Goal: Information Seeking & Learning: Check status

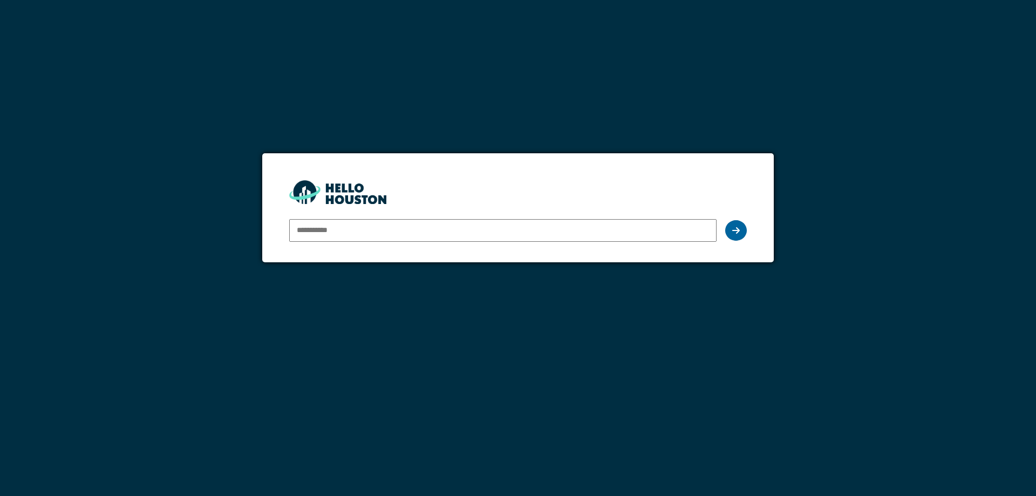
type input "**********"
click at [734, 232] on icon at bounding box center [736, 230] width 8 height 9
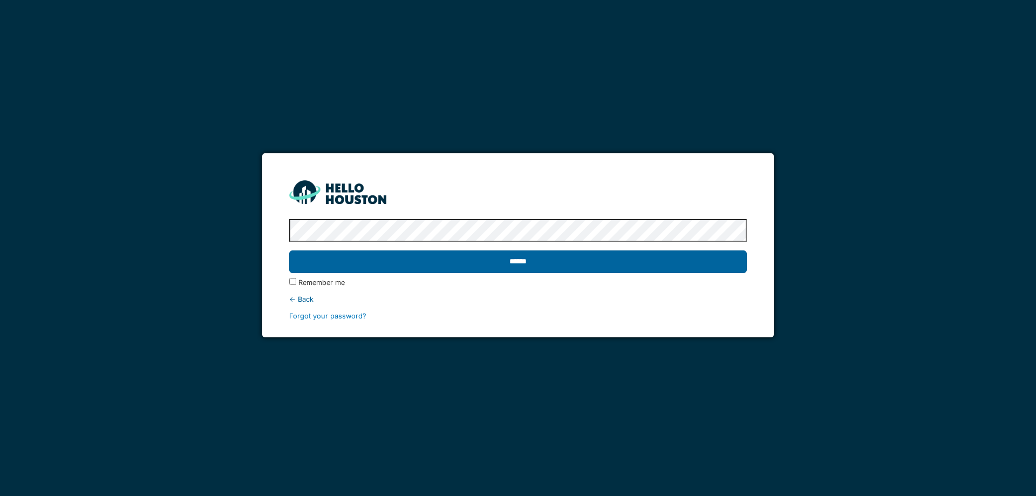
click at [522, 261] on input "******" at bounding box center [517, 261] width 457 height 23
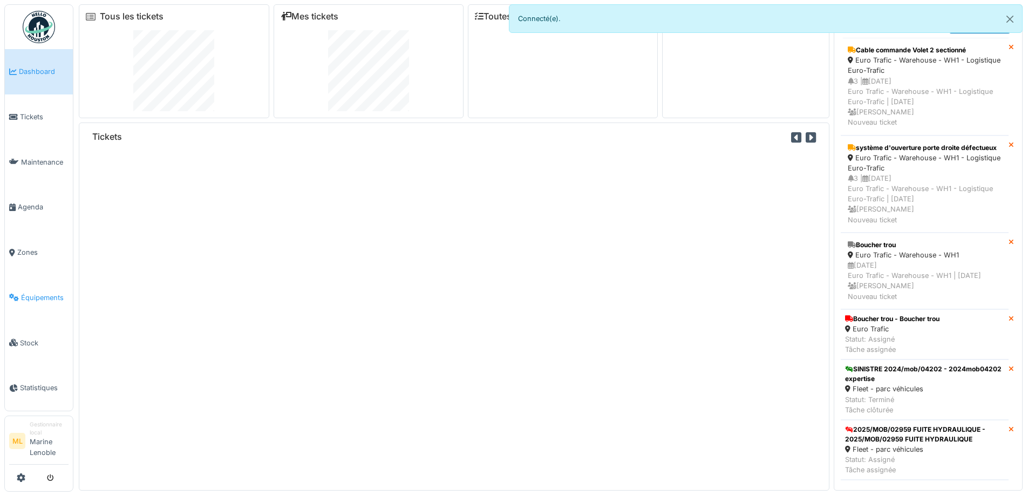
click at [36, 293] on span "Équipements" at bounding box center [44, 298] width 47 height 10
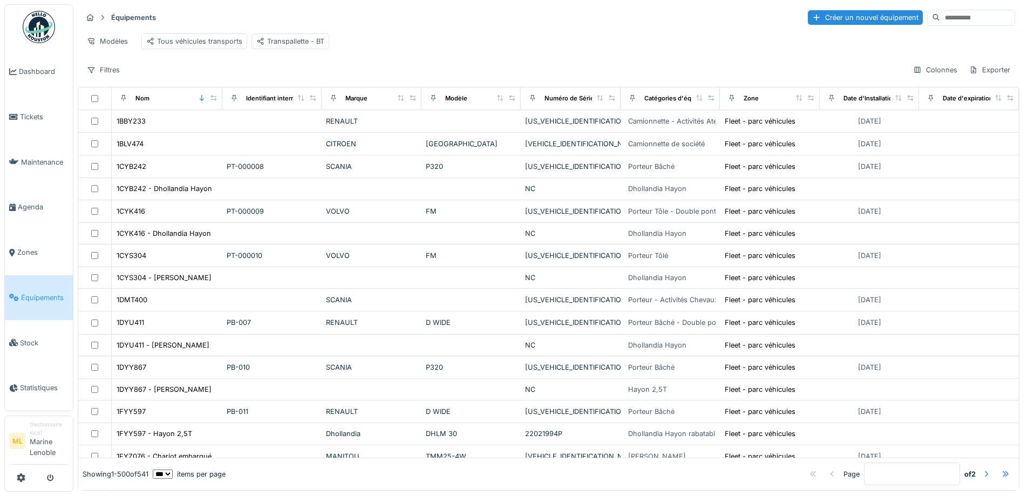
click at [940, 21] on input at bounding box center [977, 17] width 74 height 15
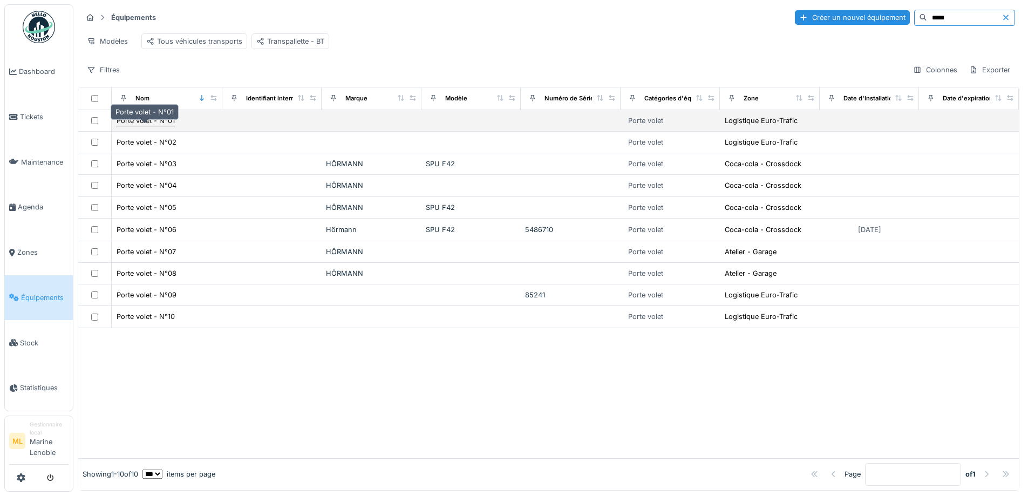
type input "*****"
click at [154, 126] on div "Porte volet - N°01" at bounding box center [146, 121] width 58 height 10
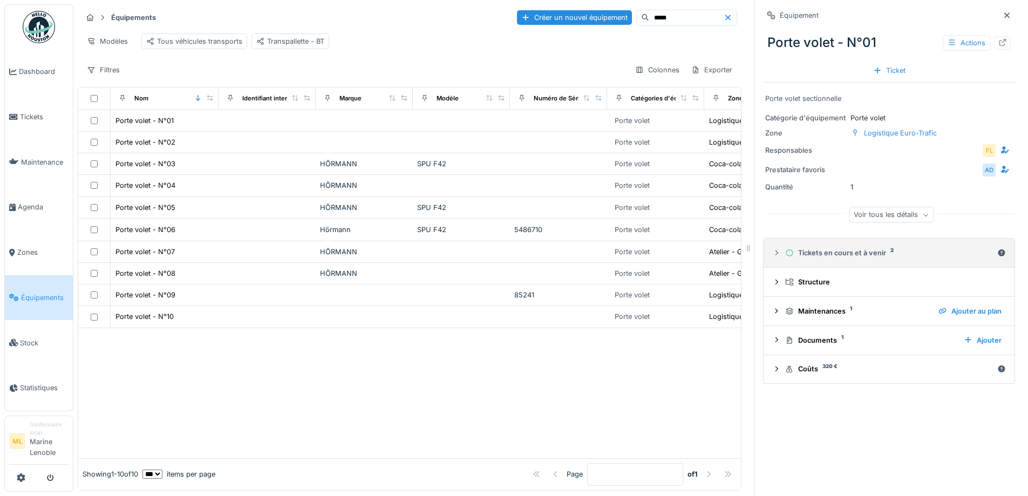
click at [845, 255] on div "Tickets en cours et à venir 2" at bounding box center [889, 253] width 208 height 10
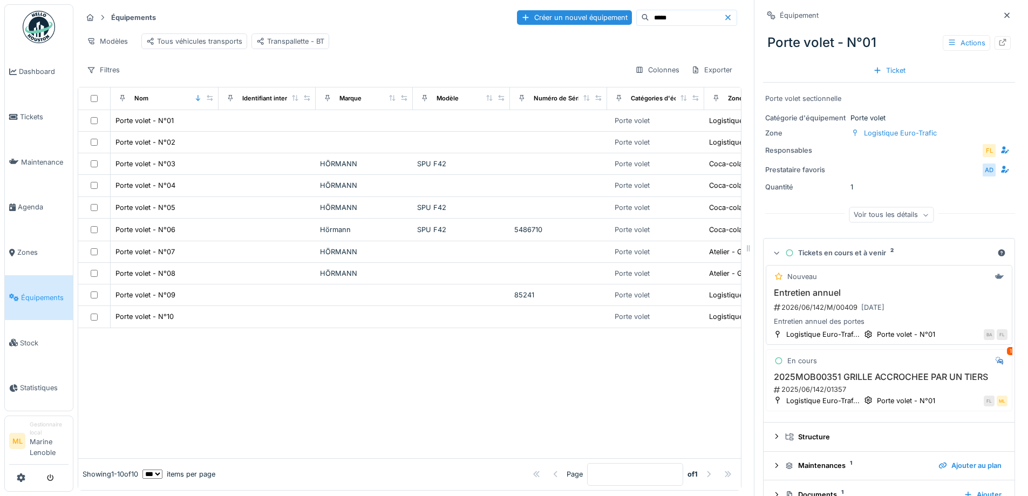
scroll to position [54, 0]
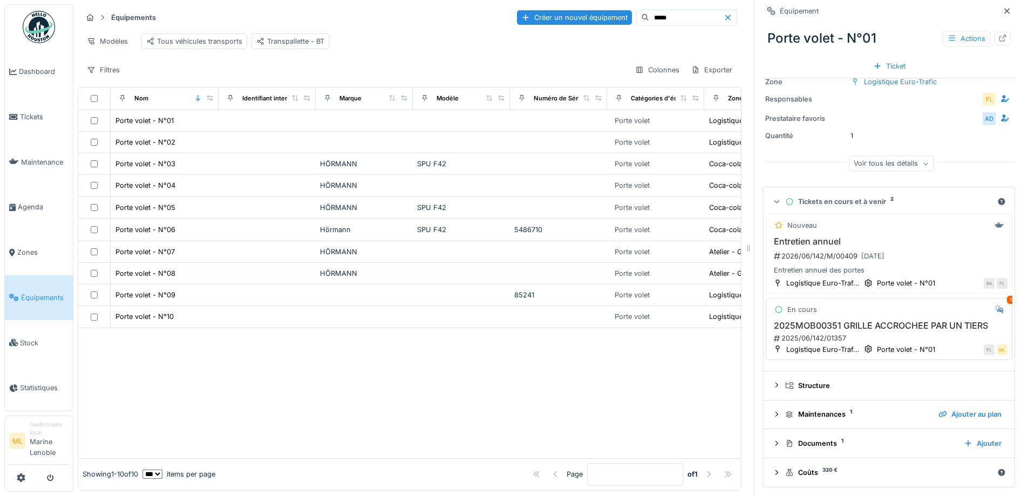
click at [909, 325] on h3 "2025MOB00351 GRILLE ACCROCHEE PAR UN TIERS" at bounding box center [889, 326] width 237 height 10
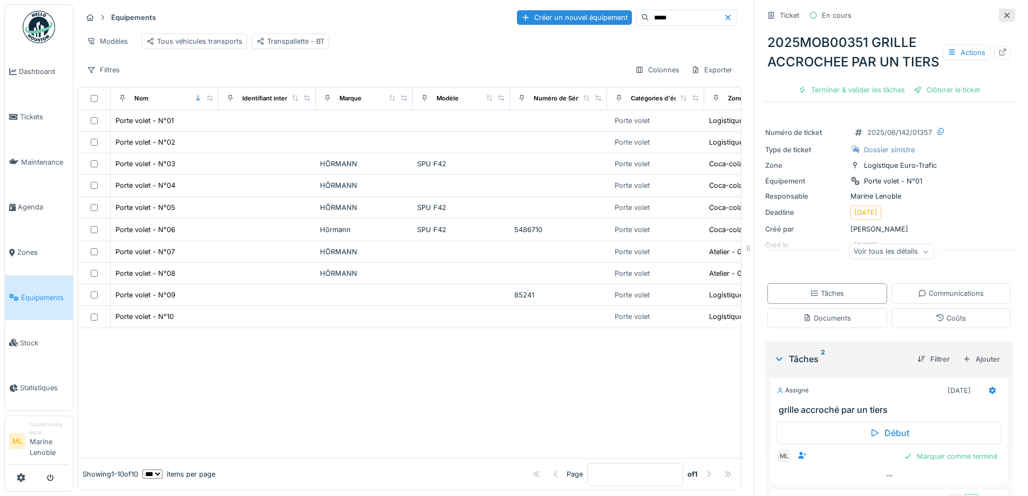
click at [1003, 13] on icon at bounding box center [1007, 15] width 9 height 7
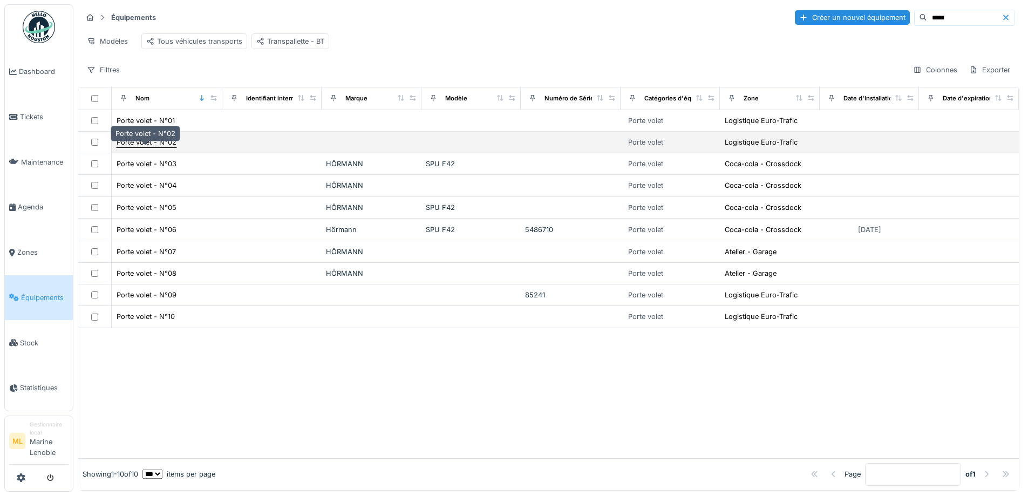
click at [144, 147] on div "Porte volet - N°02" at bounding box center [147, 142] width 60 height 10
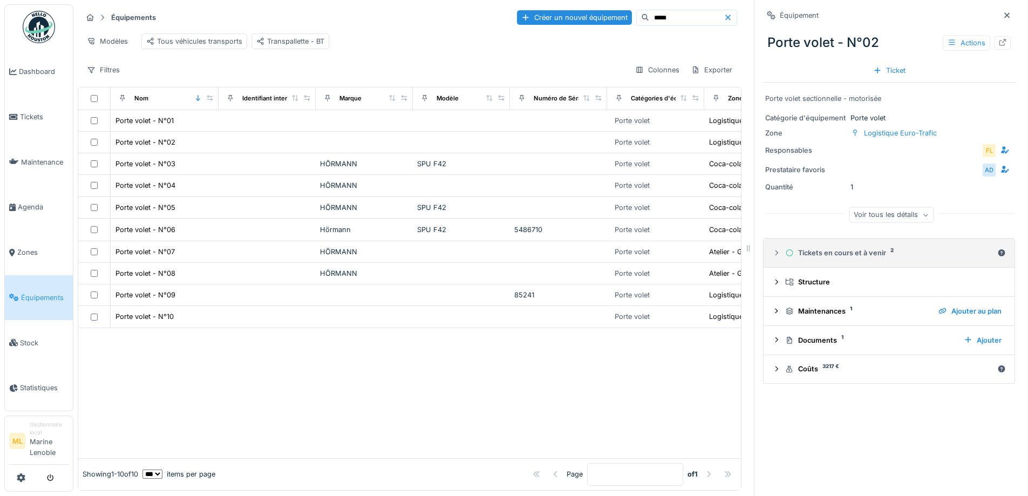
click at [855, 257] on div "Tickets en cours et à venir 2" at bounding box center [889, 253] width 208 height 10
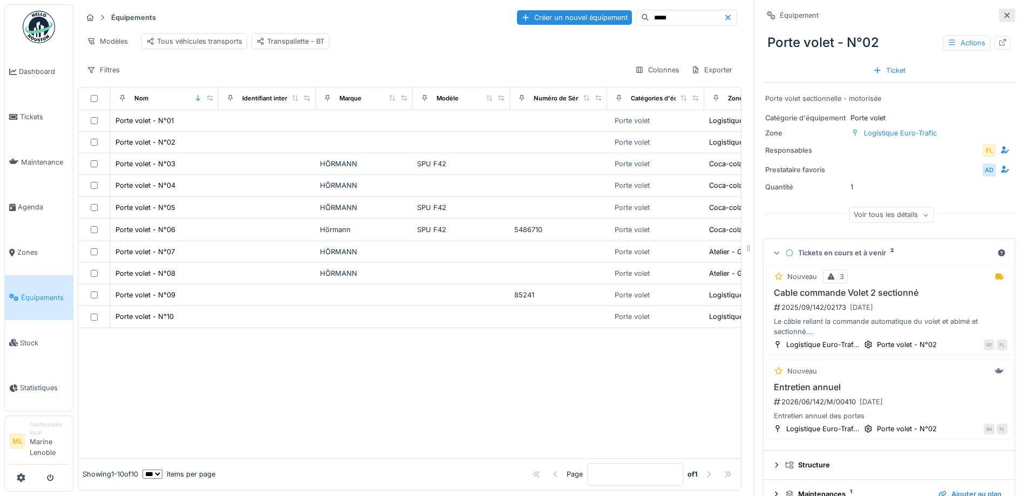
click at [1003, 12] on icon at bounding box center [1007, 15] width 9 height 7
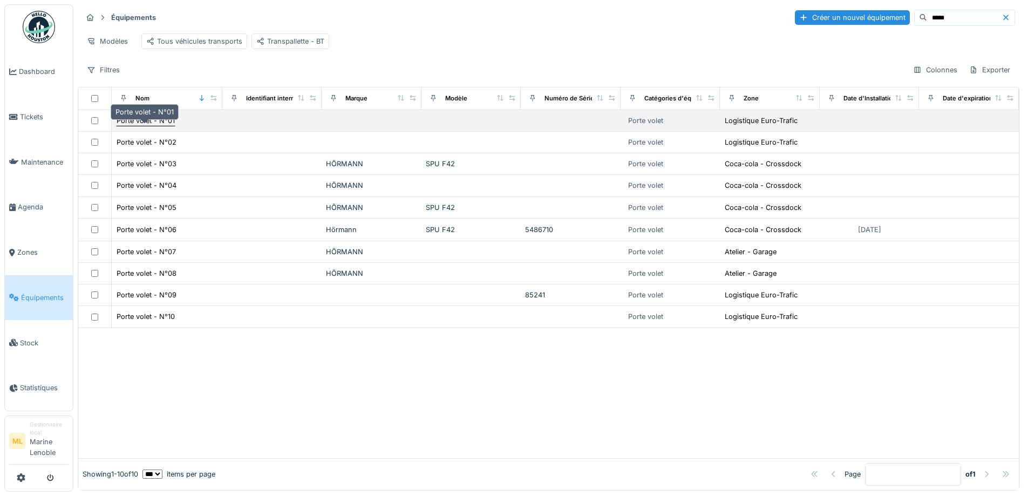
click at [147, 124] on div "Porte volet - N°01" at bounding box center [146, 121] width 58 height 10
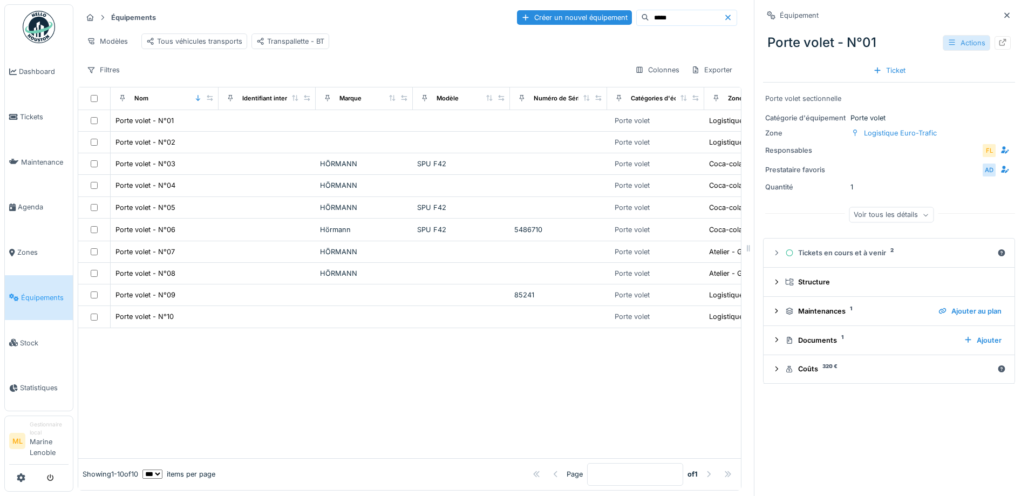
click at [943, 40] on div "Actions" at bounding box center [966, 43] width 47 height 16
click at [904, 29] on div "Porte volet - N°01 Actions" at bounding box center [889, 43] width 252 height 28
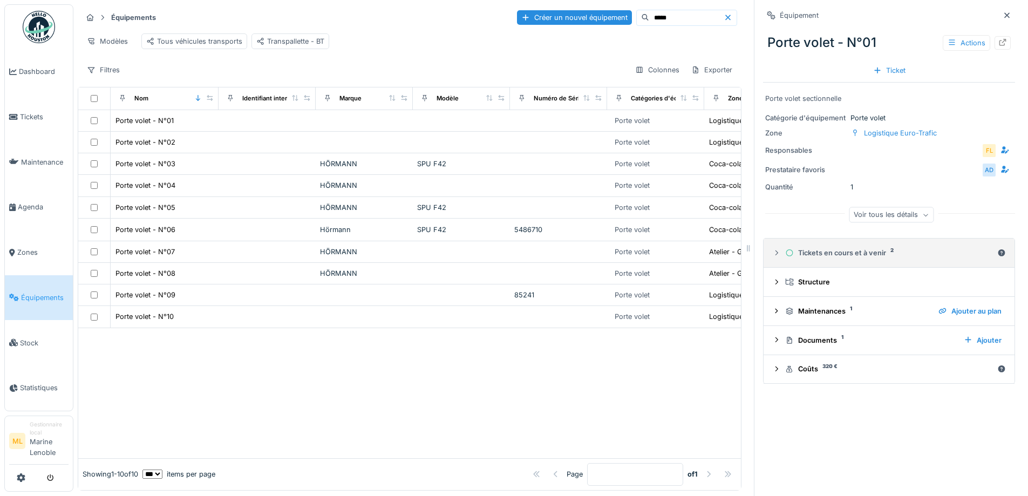
click at [843, 249] on div "Tickets en cours et à venir 2" at bounding box center [889, 253] width 208 height 10
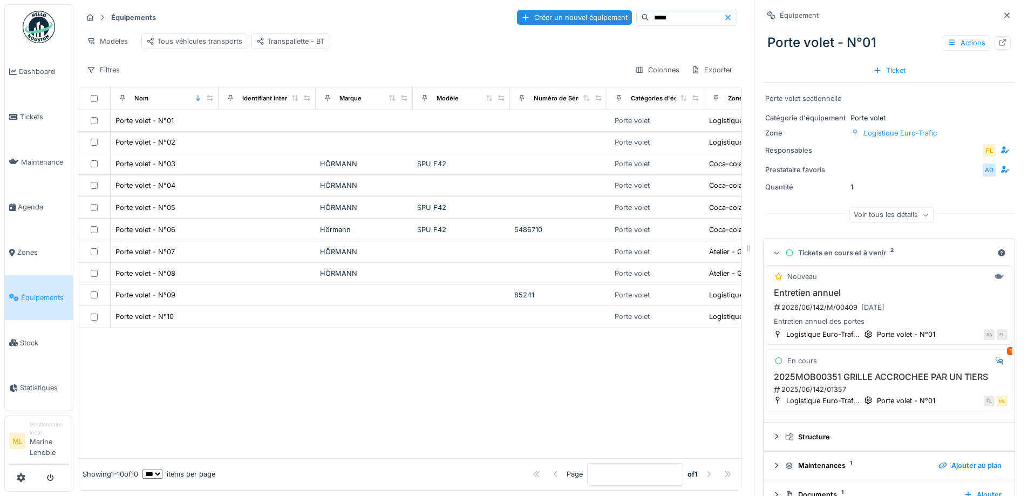
scroll to position [54, 0]
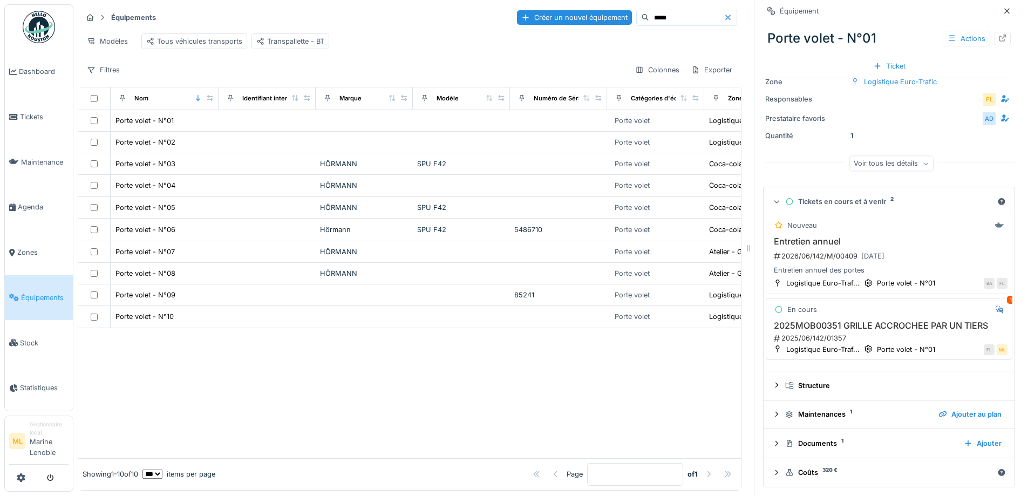
click at [931, 331] on div "2025MOB00351 GRILLE ACCROCHEE PAR UN TIERS 2025/06/142/01357" at bounding box center [889, 332] width 237 height 23
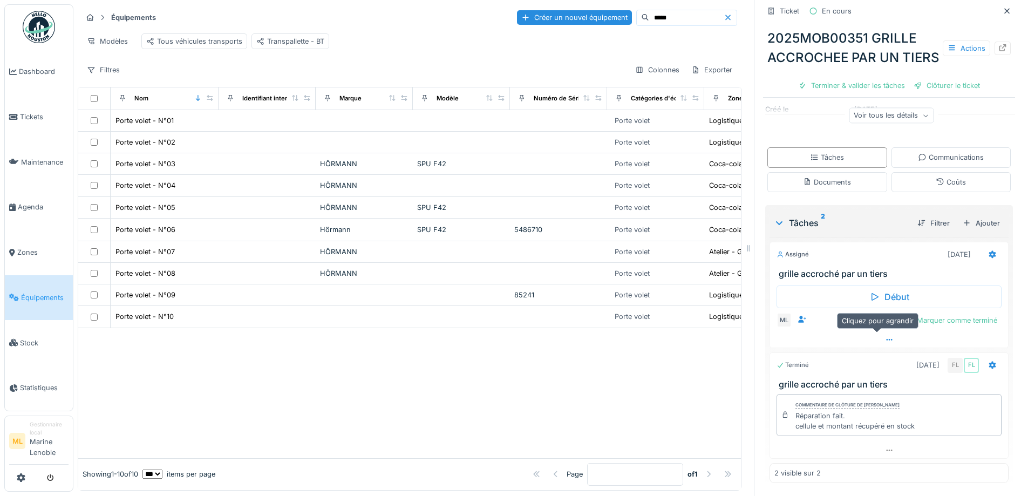
scroll to position [8, 0]
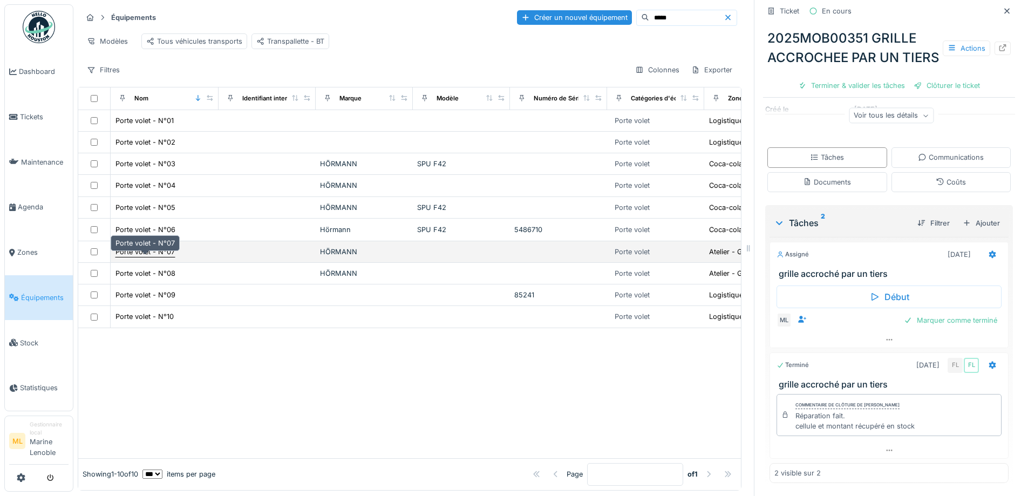
click at [153, 249] on div "Porte volet - N°07" at bounding box center [145, 252] width 59 height 10
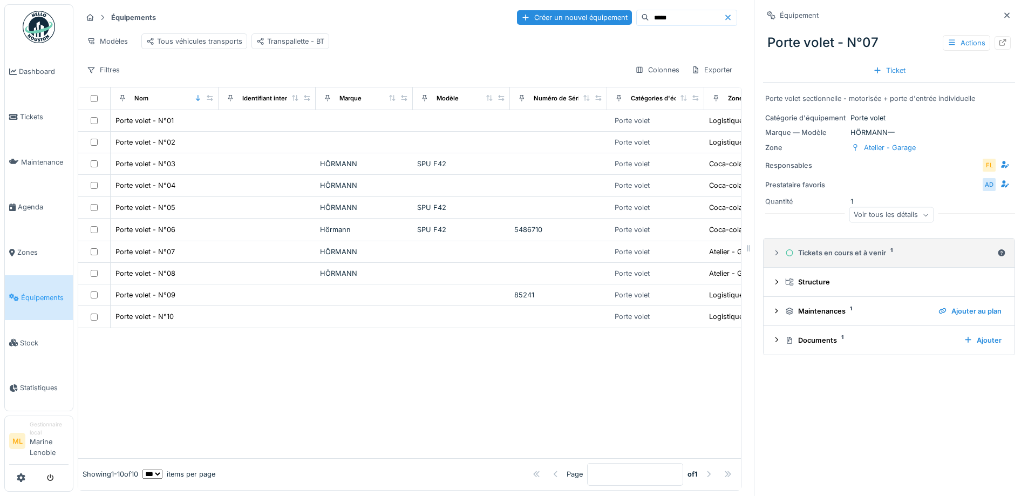
click at [859, 250] on div "Tickets en cours et à venir 1" at bounding box center [889, 253] width 208 height 10
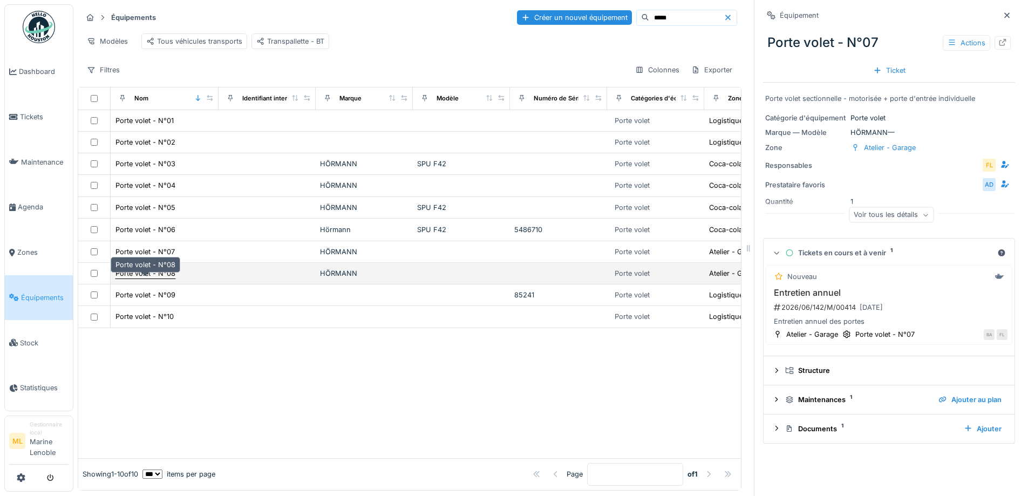
click at [174, 269] on div "Porte volet - N°08" at bounding box center [146, 273] width 60 height 10
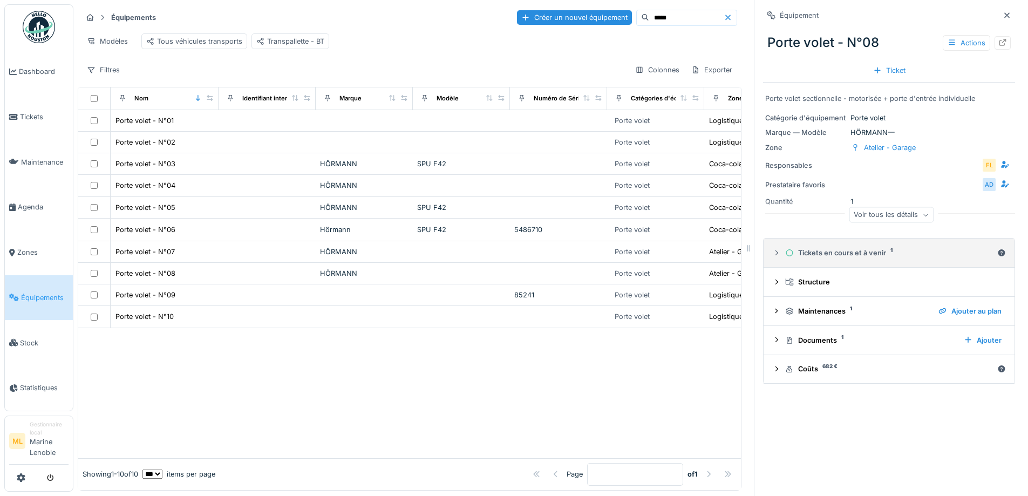
click at [862, 248] on div "Tickets en cours et à venir 1" at bounding box center [889, 253] width 208 height 10
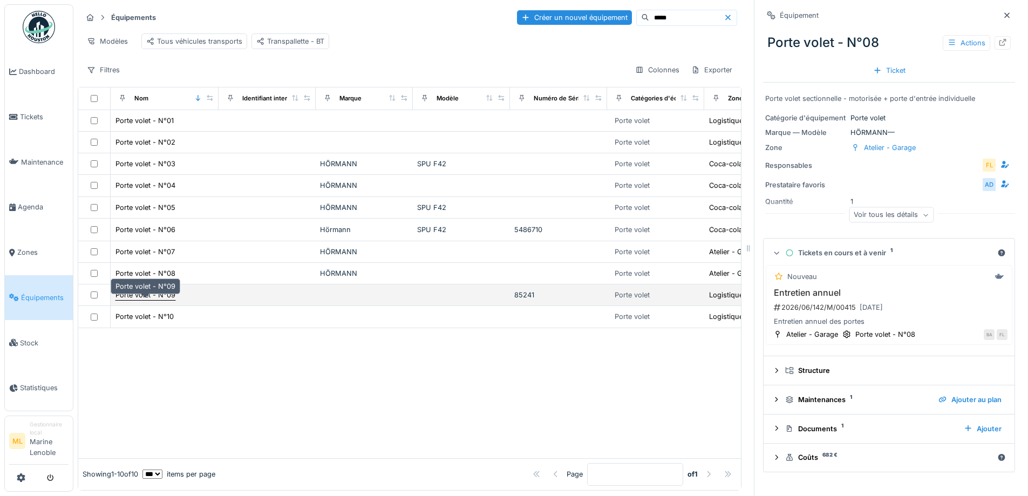
click at [159, 289] on div "Porte volet - N°09" at bounding box center [145, 294] width 61 height 11
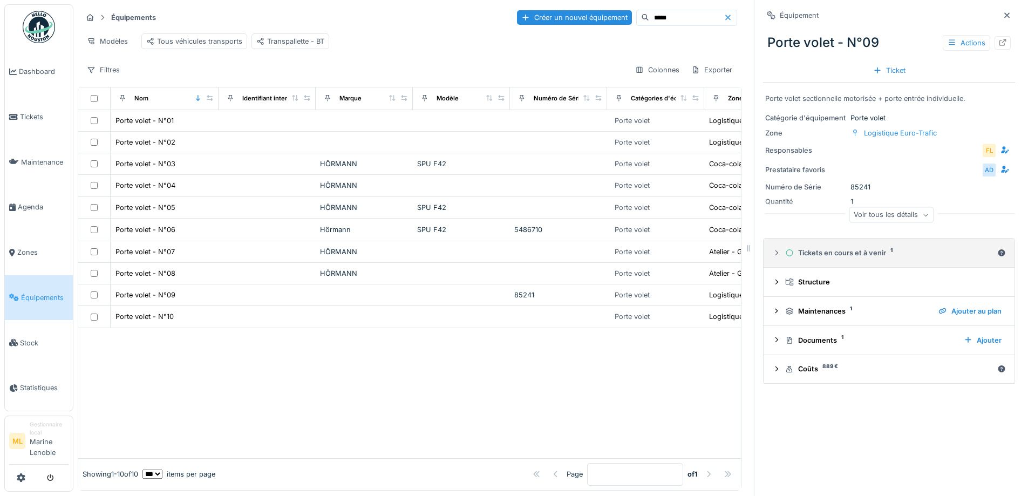
click at [847, 248] on div "Tickets en cours et à venir 1" at bounding box center [889, 253] width 208 height 10
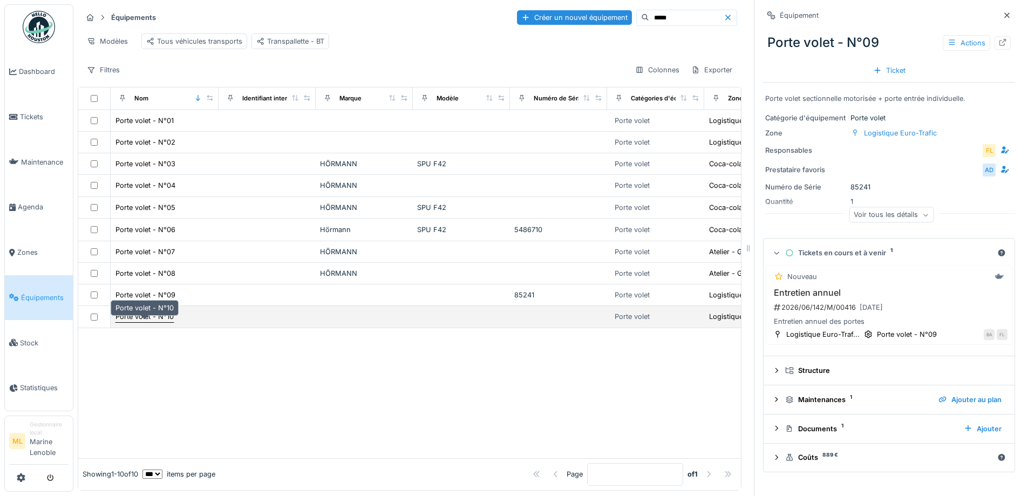
click at [166, 318] on div "Porte volet - N°10" at bounding box center [145, 316] width 58 height 10
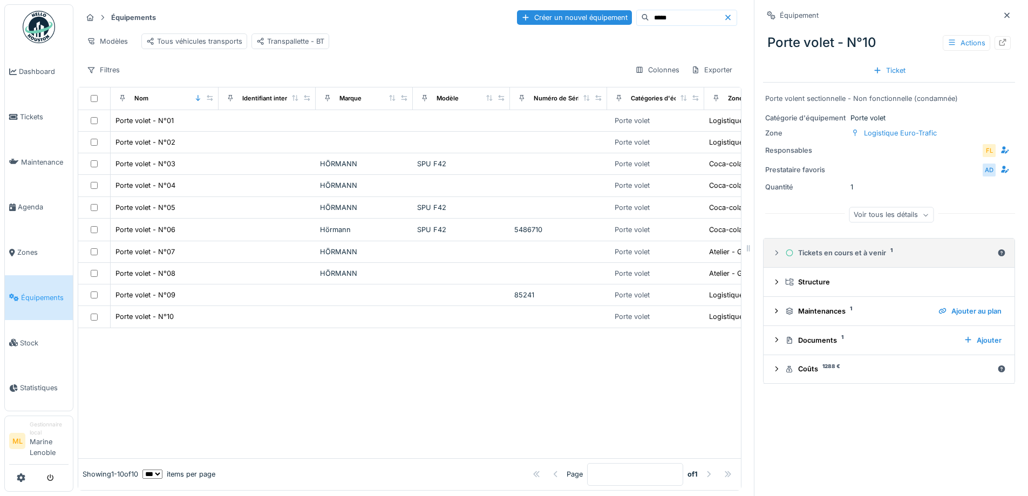
click at [854, 248] on div "Tickets en cours et à venir 1" at bounding box center [889, 253] width 208 height 10
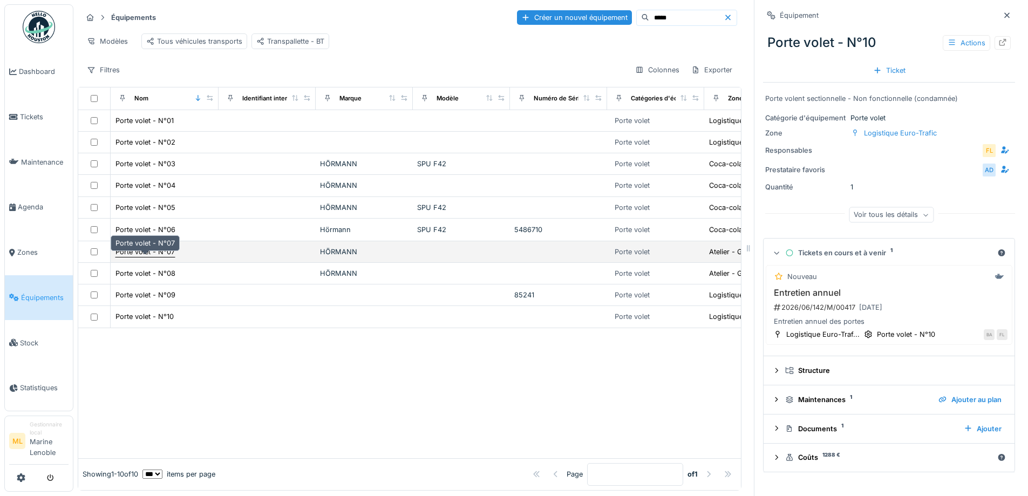
click at [147, 247] on div "Porte volet - N°07" at bounding box center [145, 252] width 59 height 10
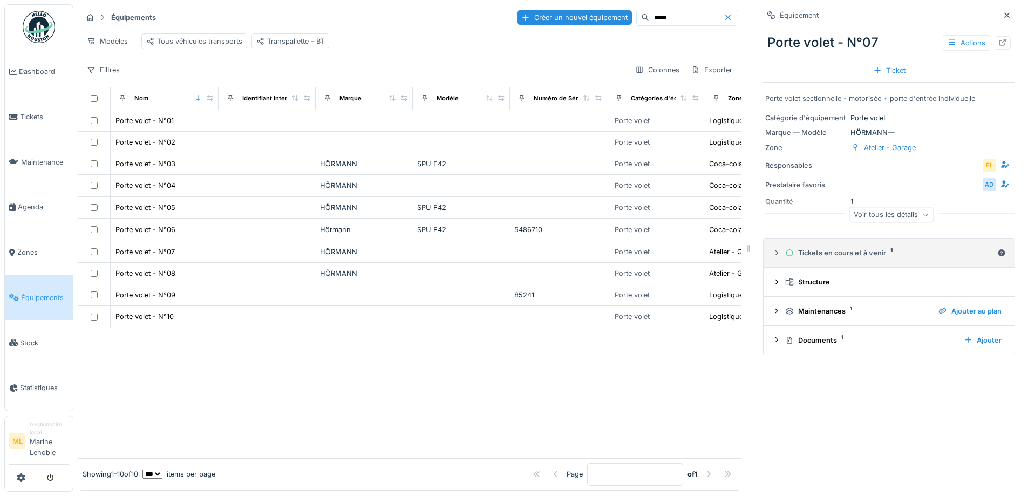
click at [838, 248] on div "Tickets en cours et à venir 1" at bounding box center [889, 253] width 208 height 10
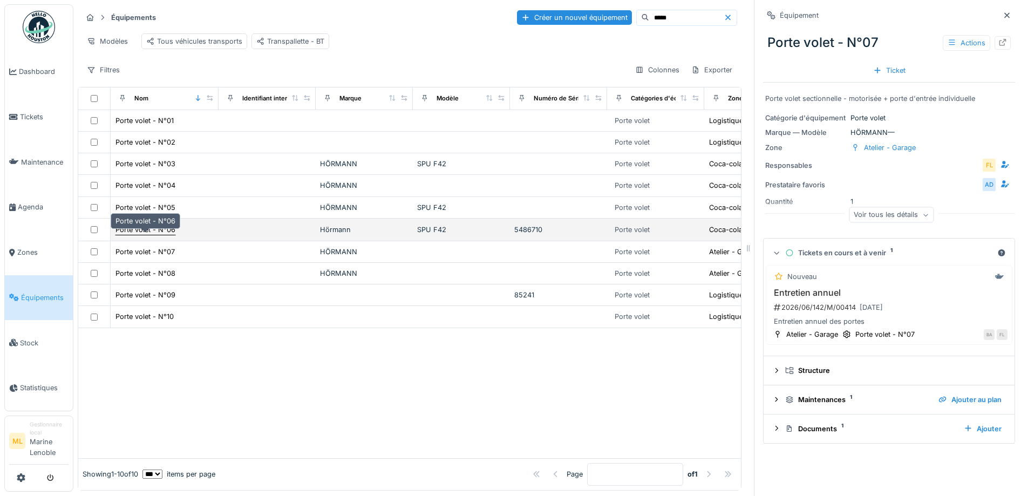
click at [150, 225] on div "Porte volet - N°06" at bounding box center [146, 230] width 60 height 10
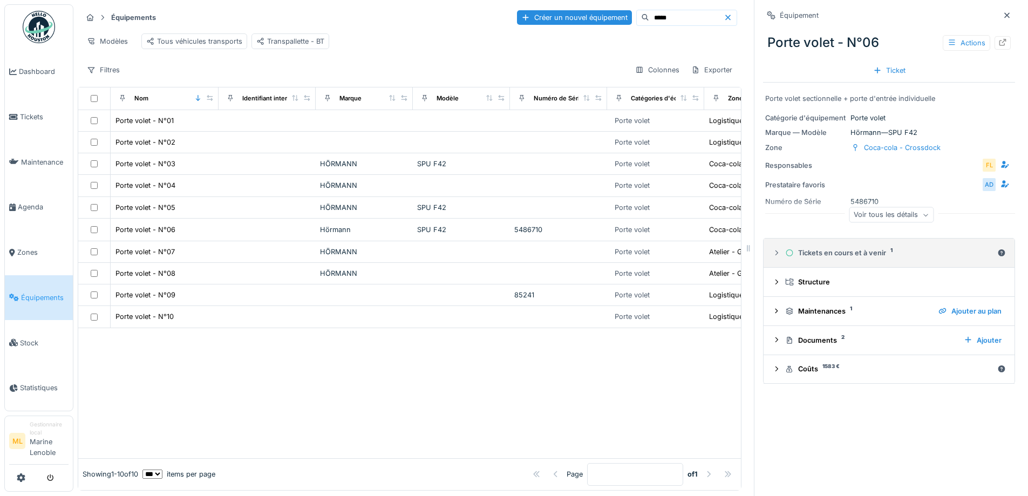
click at [887, 248] on div "Tickets en cours et à venir 1" at bounding box center [889, 253] width 208 height 10
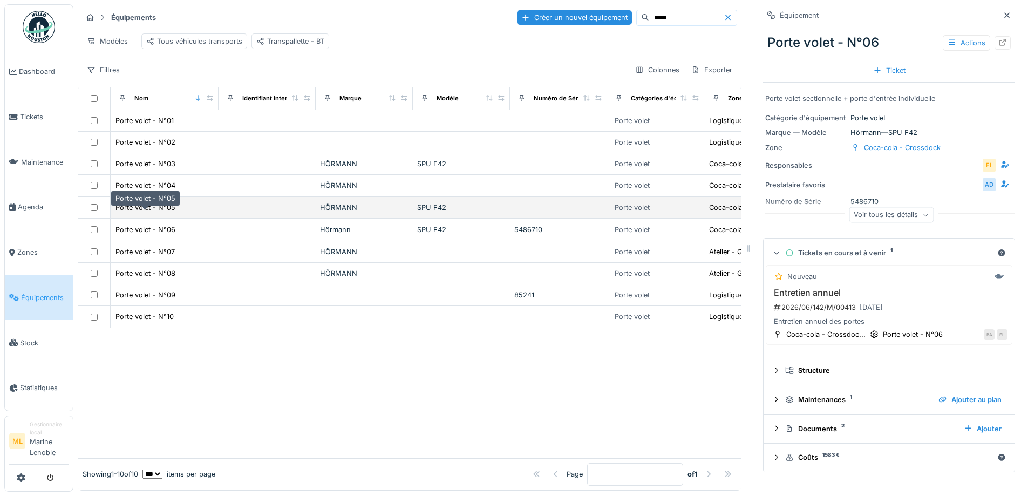
click at [167, 203] on div "Porte volet - N°05" at bounding box center [146, 207] width 60 height 10
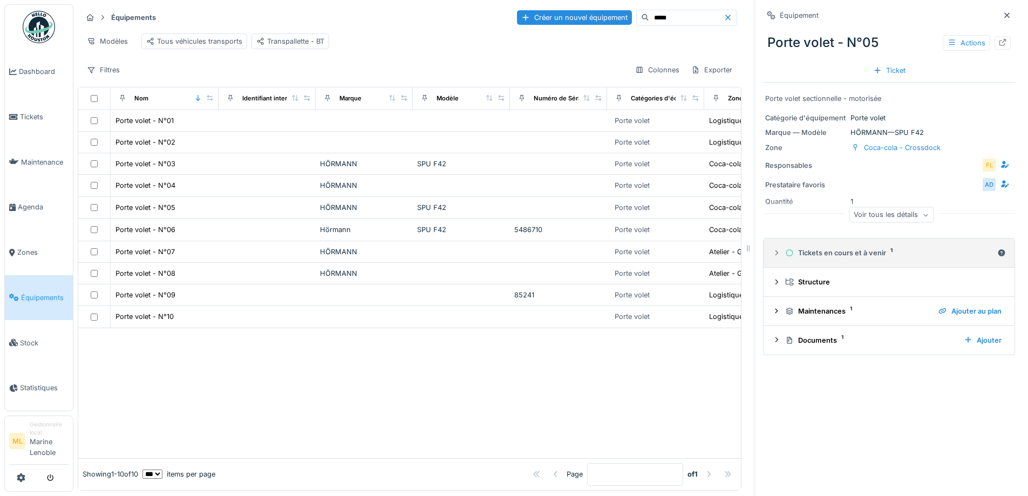
click at [866, 250] on div "Tickets en cours et à venir 1" at bounding box center [889, 253] width 208 height 10
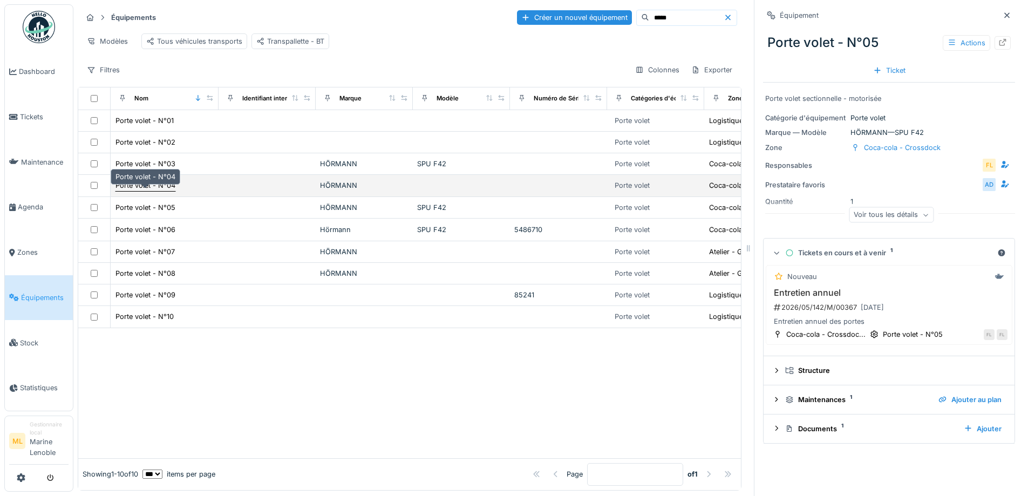
click at [149, 185] on div "Porte volet - N°04" at bounding box center [146, 185] width 60 height 10
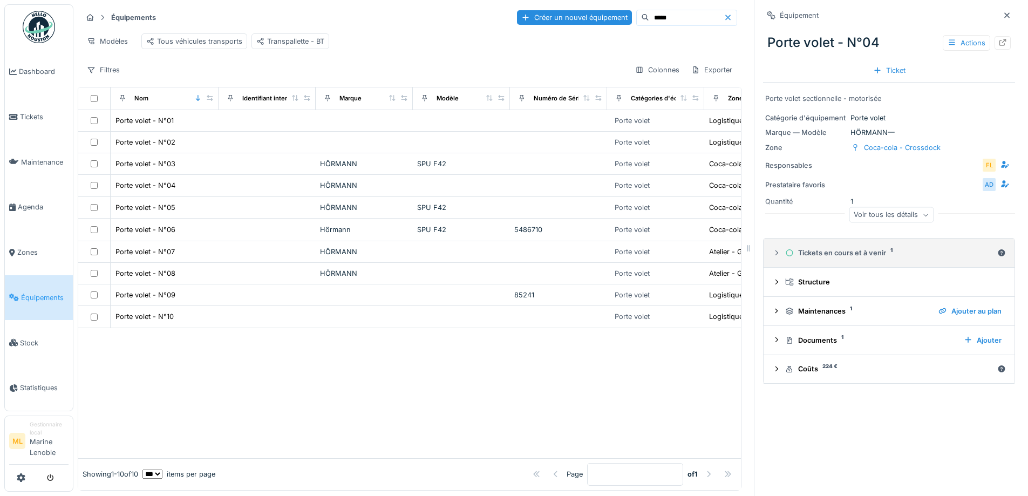
click at [861, 248] on div "Tickets en cours et à venir 1" at bounding box center [889, 253] width 208 height 10
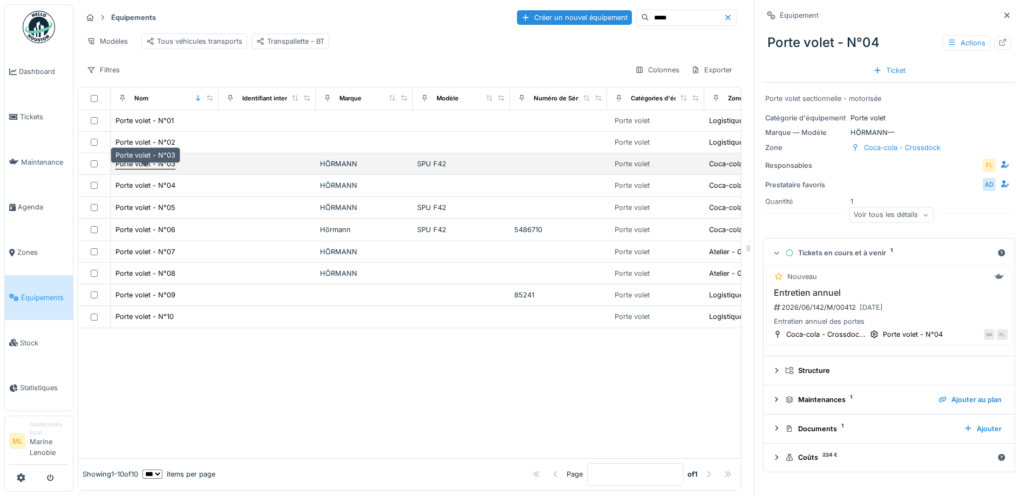
click at [153, 162] on div "Porte volet - N°03" at bounding box center [146, 164] width 60 height 10
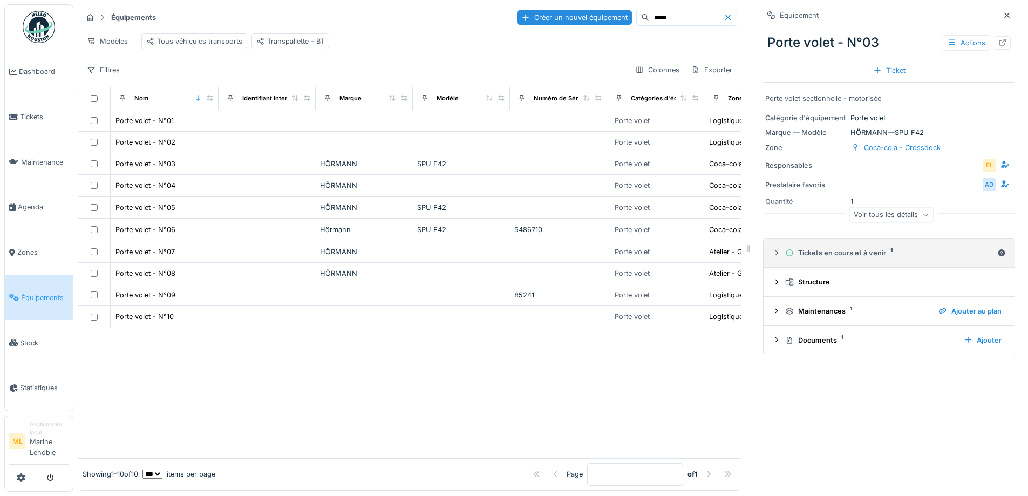
click at [869, 248] on div "Tickets en cours et à venir 1" at bounding box center [889, 253] width 208 height 10
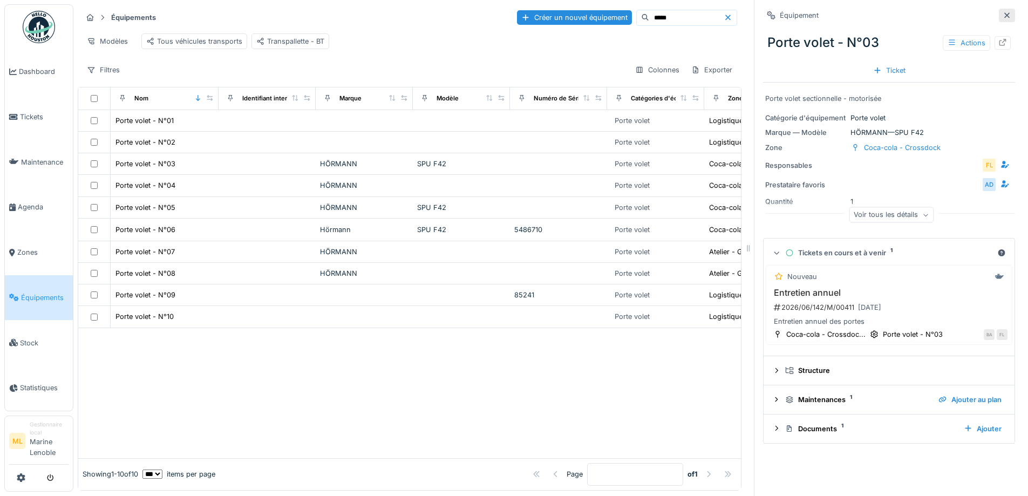
click at [1004, 12] on icon at bounding box center [1006, 14] width 5 height 5
